Goal: Check status: Check status

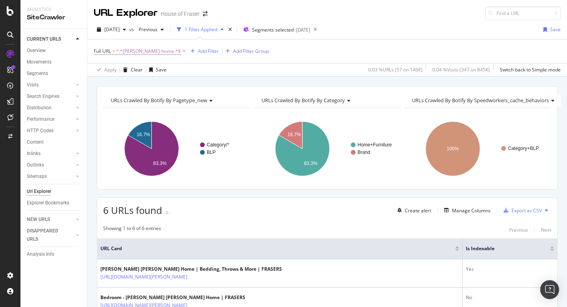
scroll to position [128, 0]
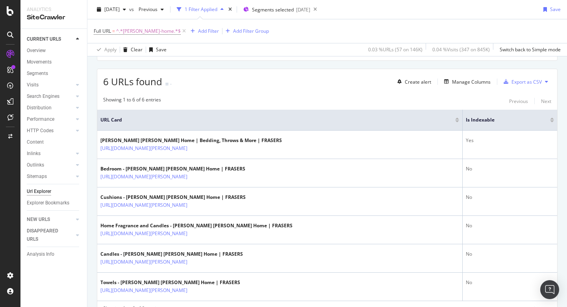
click at [14, 9] on div at bounding box center [10, 10] width 19 height 9
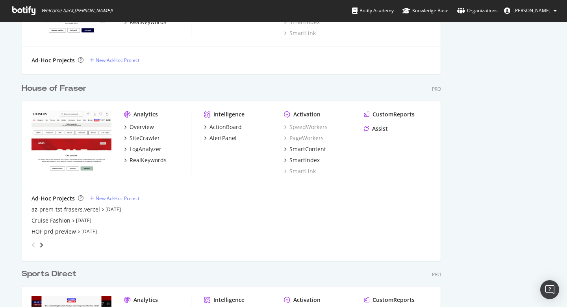
scroll to position [439, 0]
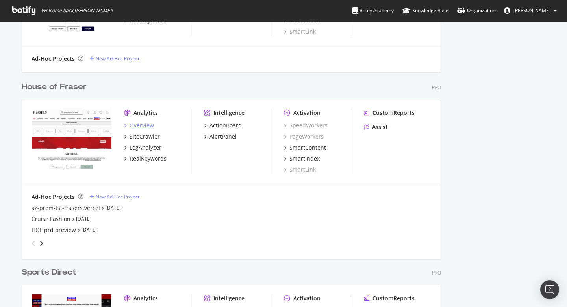
click at [139, 125] on div "Overview" at bounding box center [142, 125] width 24 height 8
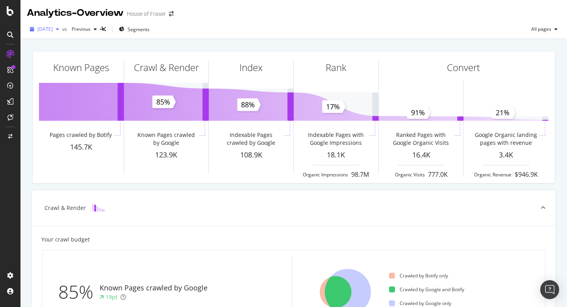
click at [62, 31] on div "button" at bounding box center [57, 29] width 9 height 5
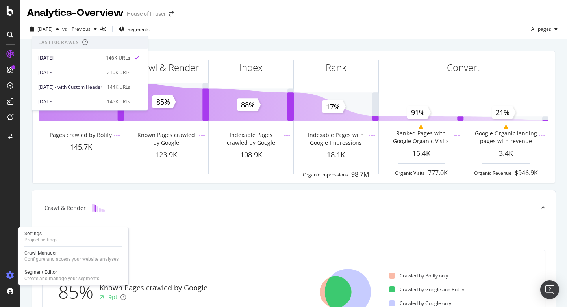
click at [11, 276] on icon at bounding box center [10, 275] width 8 height 8
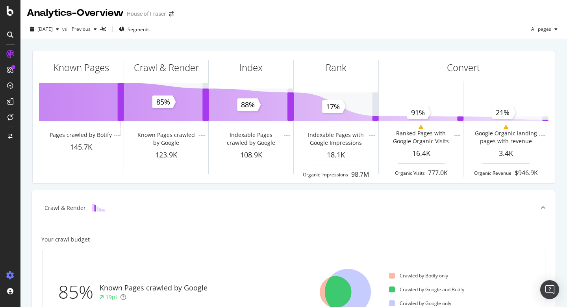
click at [10, 276] on icon at bounding box center [10, 275] width 8 height 8
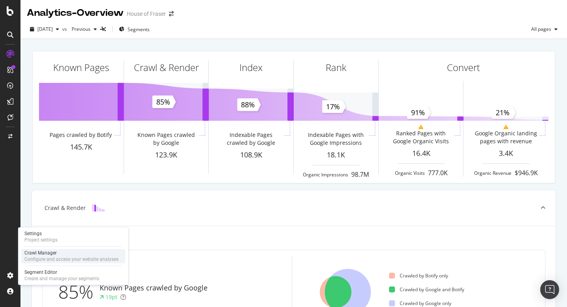
click at [48, 258] on div "Configure and access your website analyses" at bounding box center [71, 259] width 94 height 6
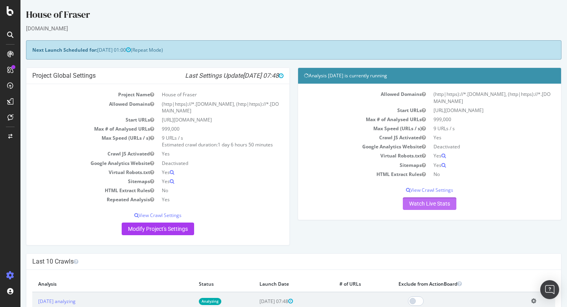
click at [447, 203] on link "Watch Live Stats" at bounding box center [430, 203] width 54 height 13
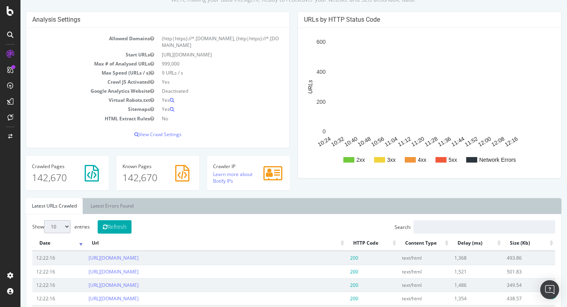
scroll to position [87, 0]
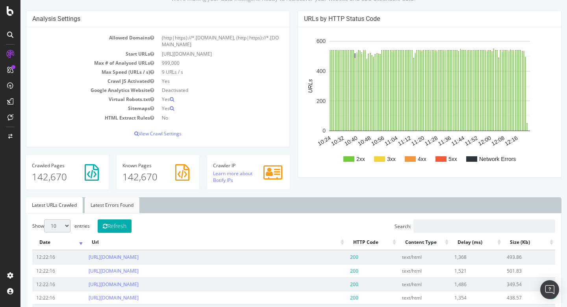
click at [115, 205] on link "Latest Errors Found" at bounding box center [112, 205] width 55 height 16
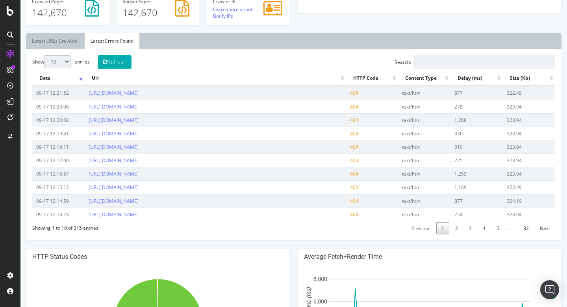
scroll to position [252, 0]
